Goal: Task Accomplishment & Management: Manage account settings

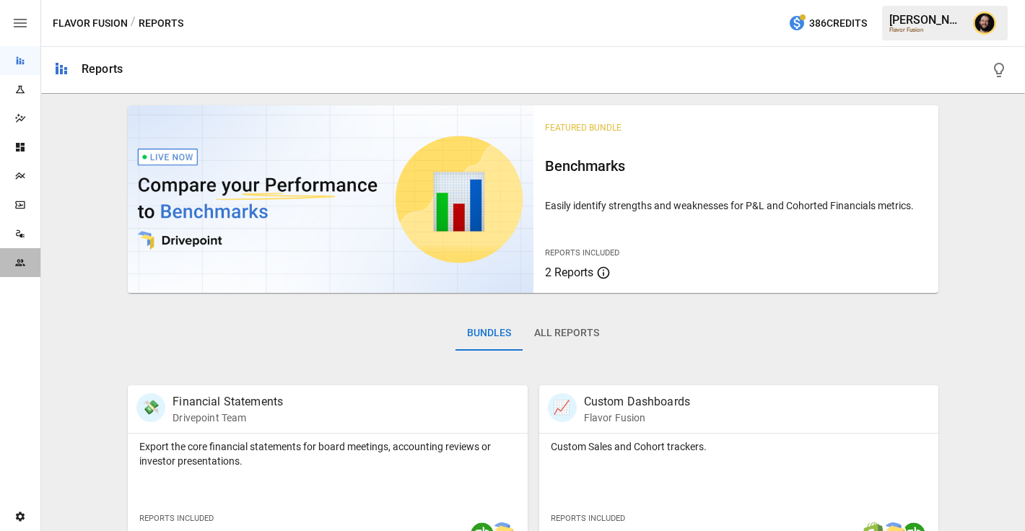
click at [24, 257] on icon "Team" at bounding box center [20, 263] width 12 height 12
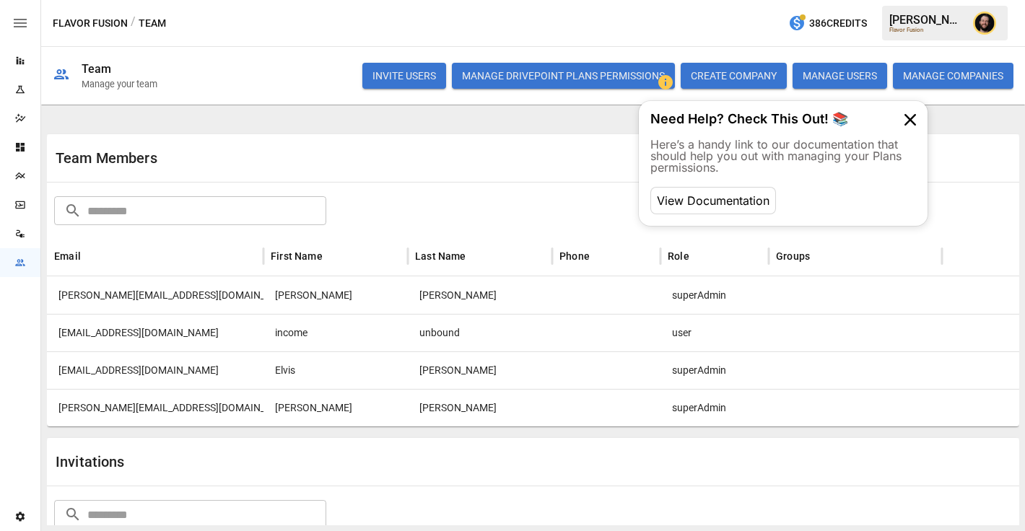
click at [828, 74] on button "MANAGE USERS" at bounding box center [840, 76] width 95 height 26
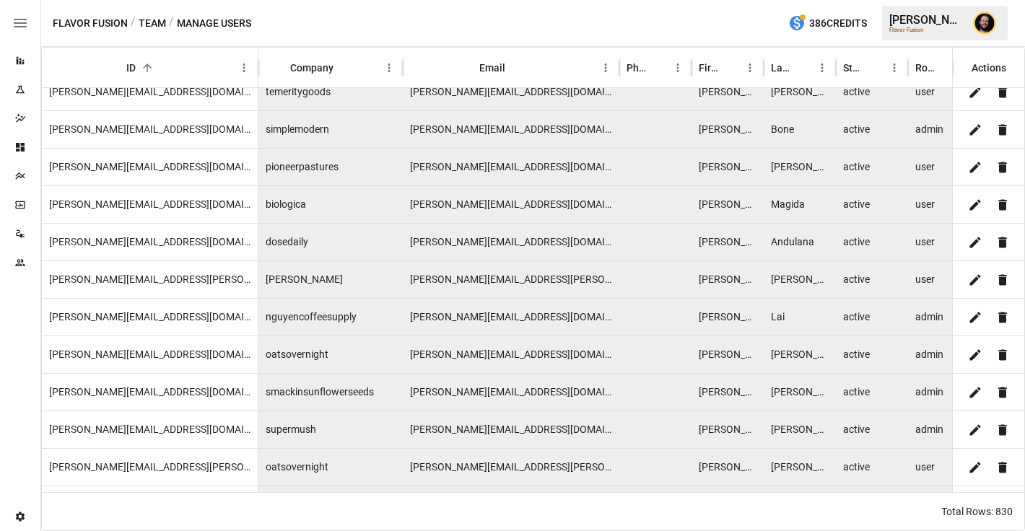
scroll to position [4802, 0]
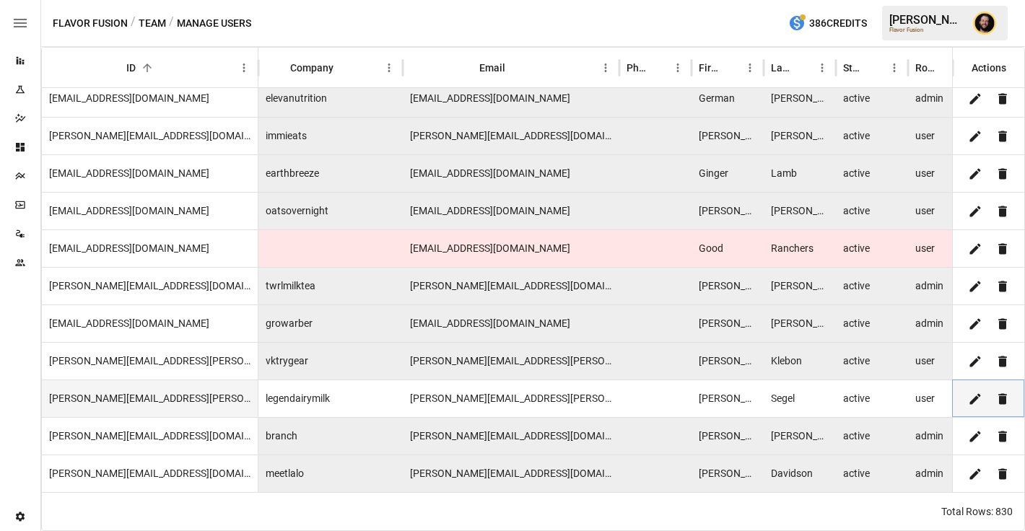
click at [976, 400] on icon "Edit" at bounding box center [975, 399] width 14 height 14
click at [883, 0] on body "Reports Experiments Dazzler Studio Dashboards Plans SmartModel ™ Data Sources T…" at bounding box center [512, 0] width 1025 height 0
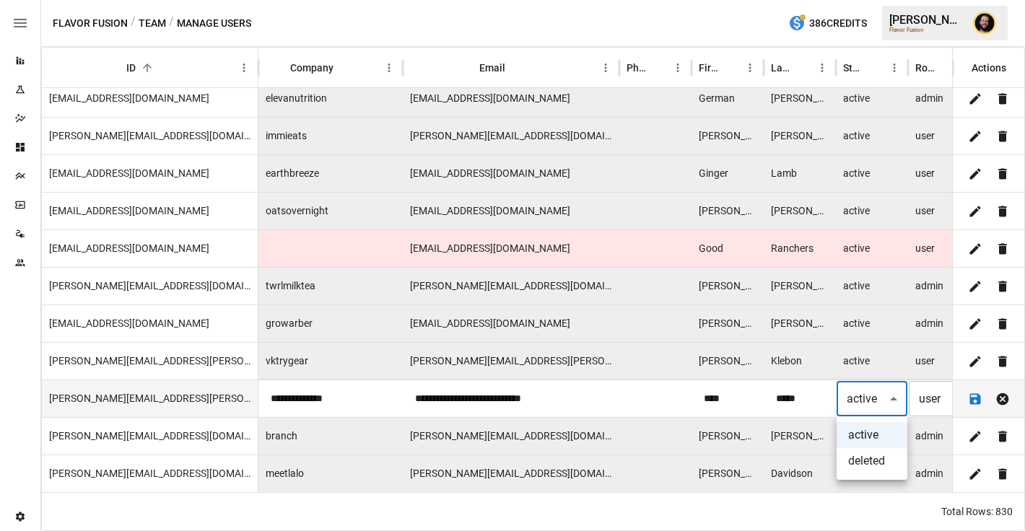
click at [883, 401] on div at bounding box center [512, 265] width 1025 height 531
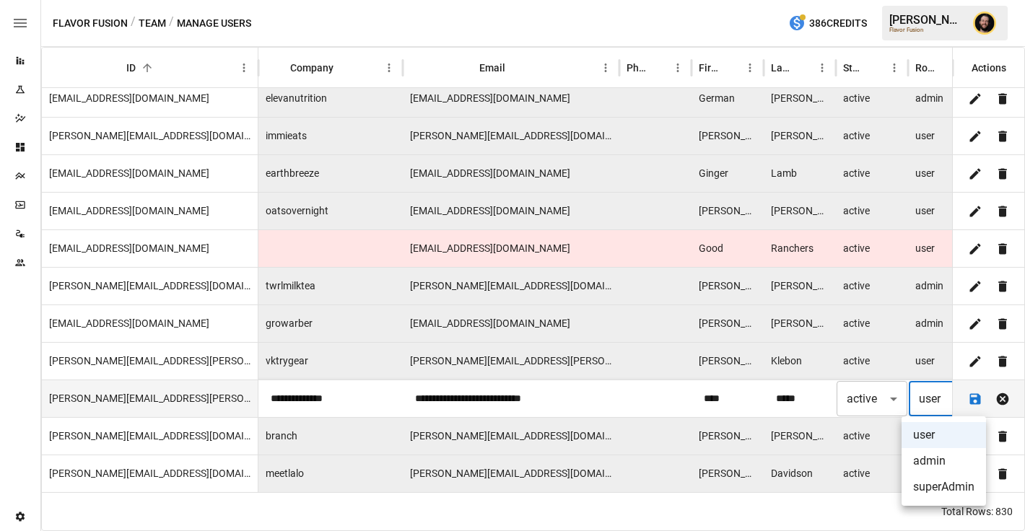
click at [937, 0] on body "Reports Experiments Dazzler Studio Dashboards Plans SmartModel ™ Data Sources T…" at bounding box center [512, 0] width 1025 height 0
click at [933, 469] on li "admin" at bounding box center [944, 461] width 84 height 26
type input "*****"
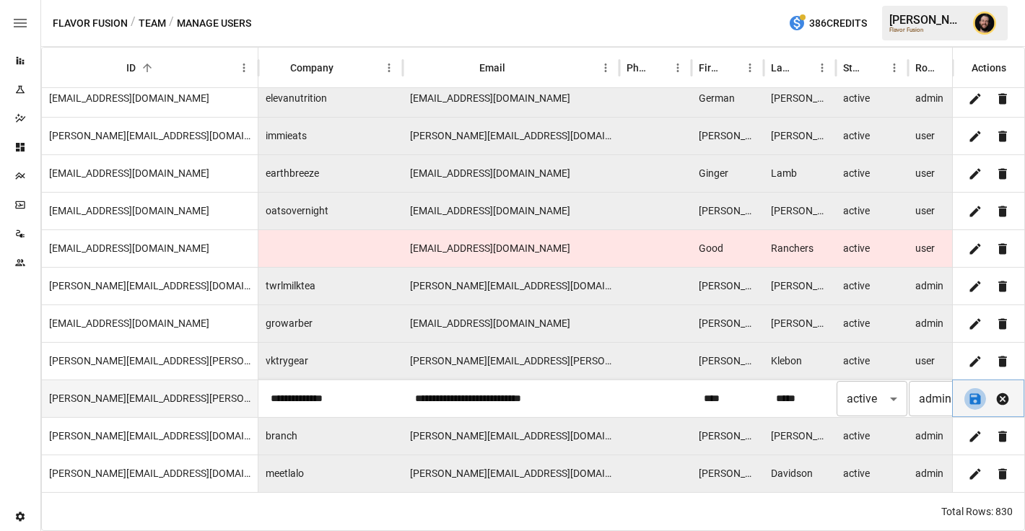
click at [975, 401] on icon "Save" at bounding box center [975, 399] width 14 height 14
